Goal: Find specific page/section: Find specific page/section

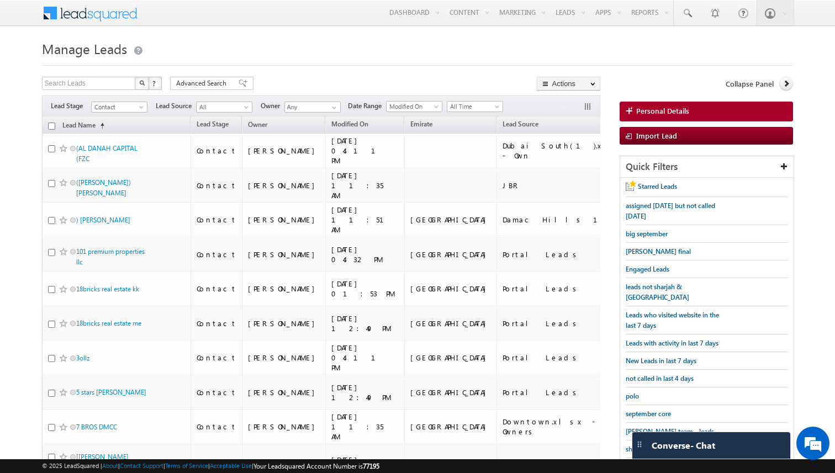
click at [211, 85] on span "Advanced Search" at bounding box center [203, 83] width 54 height 10
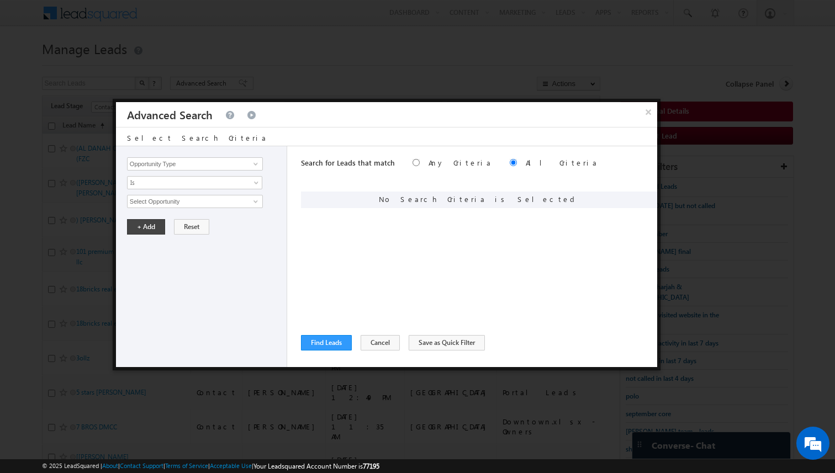
click at [348, 232] on div "Search for Leads that match Any Criteria All Criteria Note that the current tri…" at bounding box center [479, 256] width 356 height 221
click at [210, 167] on input "Opportunity Type" at bounding box center [195, 163] width 136 height 13
type input "Lead Source"
click at [233, 247] on div "Opportunity Type Lead Activity Task Sales Group Prospect Id Address 1 Address 2…" at bounding box center [201, 256] width 171 height 221
click at [242, 252] on div "Opportunity Type Lead Activity Task Sales Group Prospect Id Address 1 Address 2…" at bounding box center [201, 256] width 171 height 221
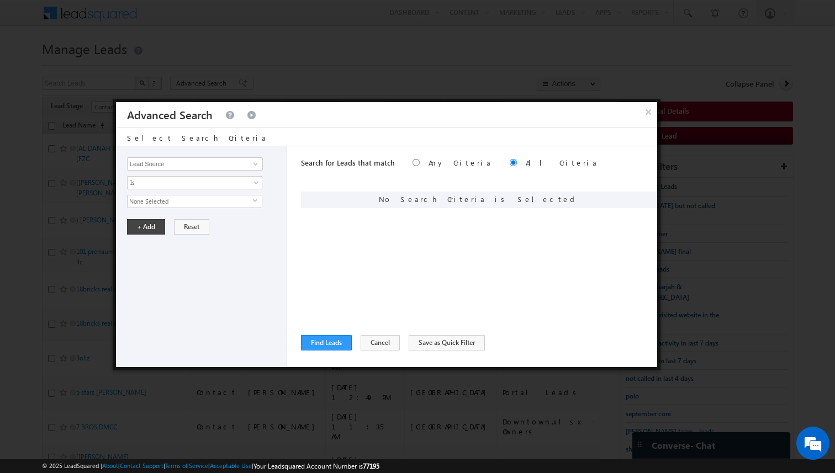
click at [431, 259] on div "Search for Leads that match Any Criteria All Criteria Note that the current tri…" at bounding box center [479, 256] width 356 height 221
